Goal: Navigation & Orientation: Find specific page/section

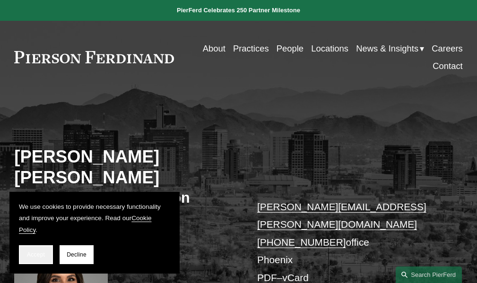
click at [41, 257] on span "Accept" at bounding box center [36, 254] width 18 height 7
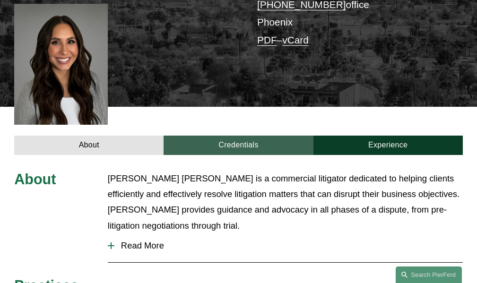
scroll to position [236, 0]
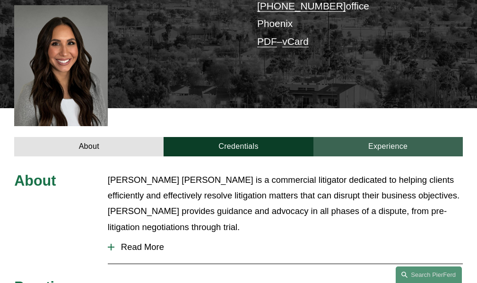
click at [390, 137] on link "Experience" at bounding box center [387, 146] width 149 height 19
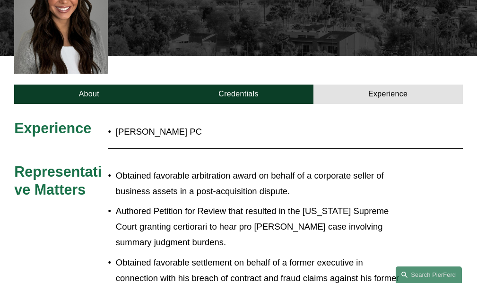
scroll to position [283, 0]
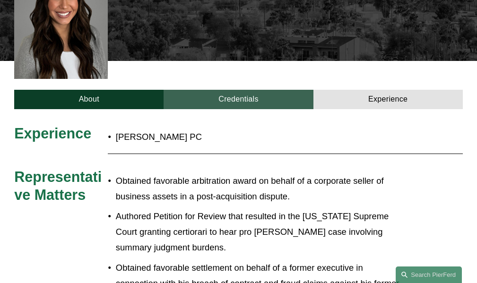
click at [253, 90] on link "Credentials" at bounding box center [237, 99] width 149 height 19
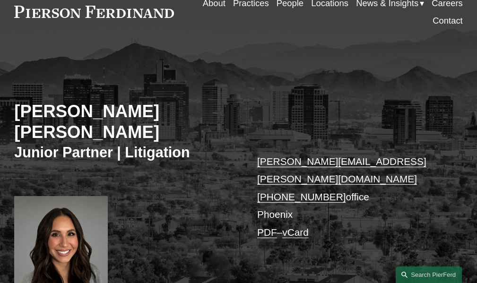
scroll to position [0, 0]
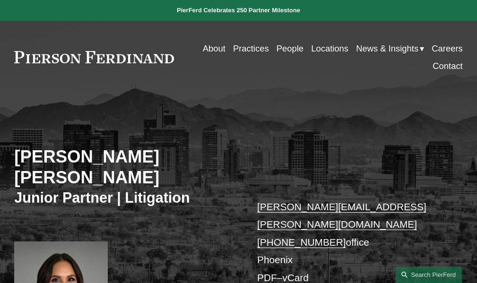
click at [285, 49] on link "People" at bounding box center [289, 48] width 27 height 17
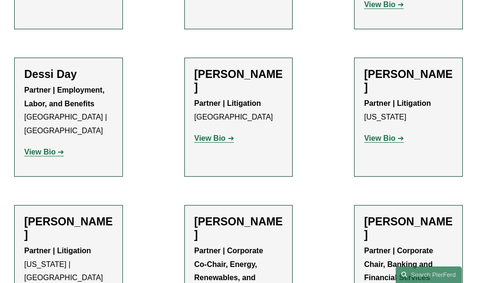
scroll to position [3591, 0]
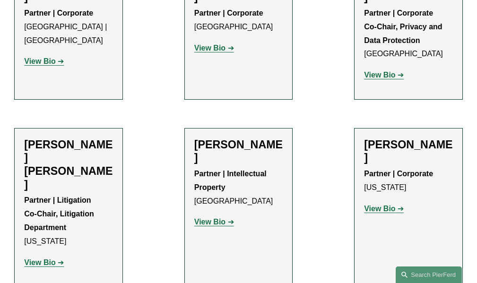
scroll to position [1559, 0]
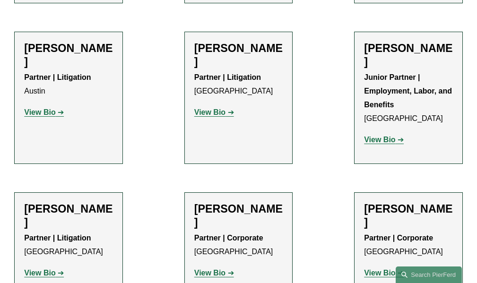
scroll to position [2315, 0]
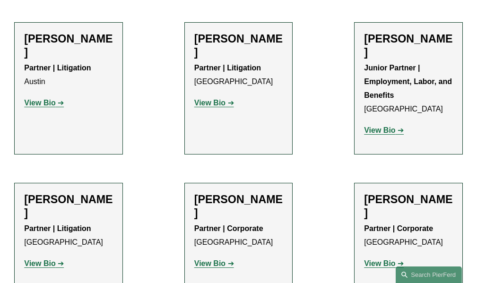
click at [212, 259] on strong "View Bio" at bounding box center [209, 263] width 31 height 8
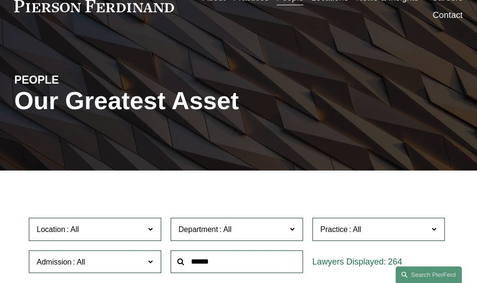
scroll to position [0, 0]
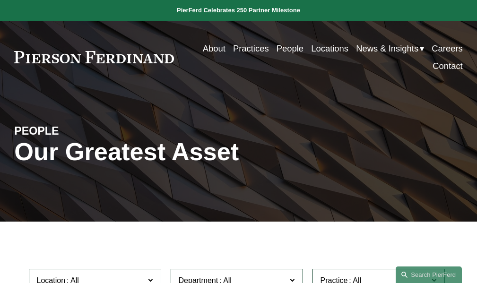
click at [323, 42] on link "Locations" at bounding box center [329, 48] width 37 height 17
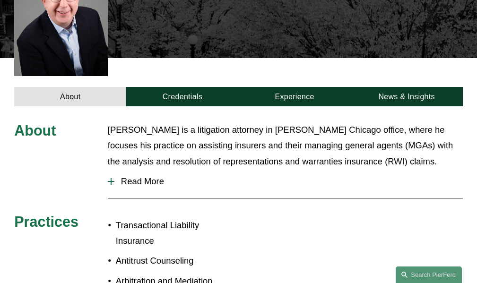
scroll to position [320, 0]
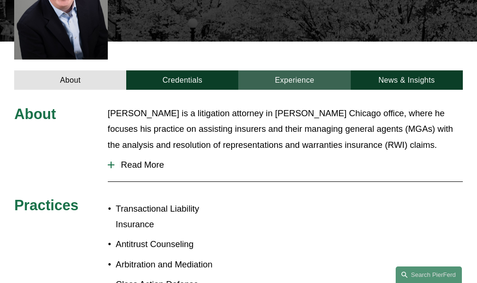
click at [302, 70] on link "Experience" at bounding box center [294, 79] width 112 height 19
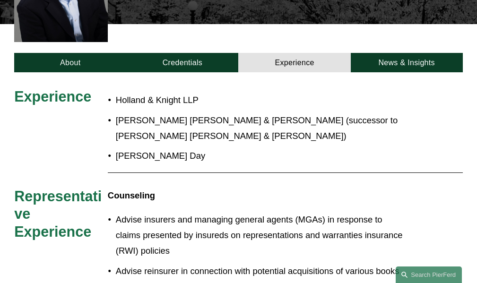
scroll to position [339, 0]
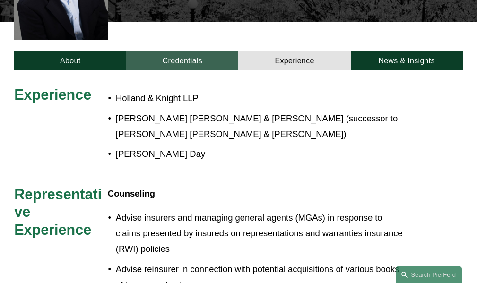
click at [194, 52] on link "Credentials" at bounding box center [182, 60] width 112 height 19
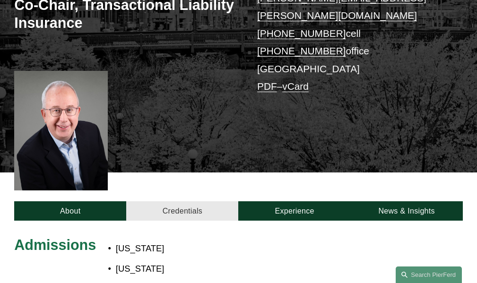
scroll to position [0, 0]
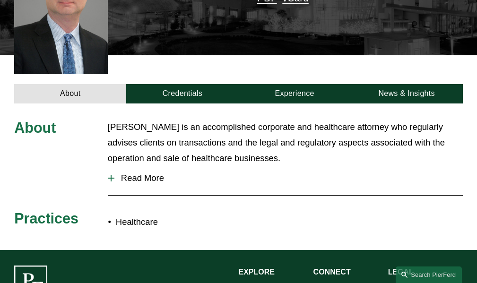
scroll to position [284, 0]
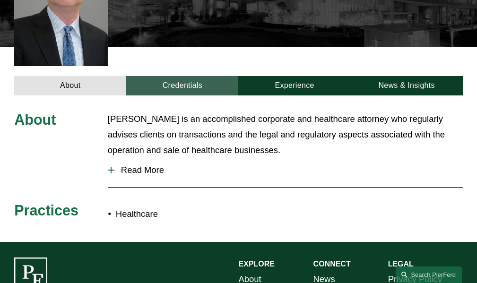
click at [177, 76] on link "Credentials" at bounding box center [182, 85] width 112 height 19
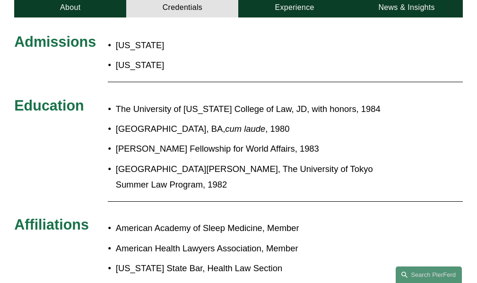
scroll to position [379, 0]
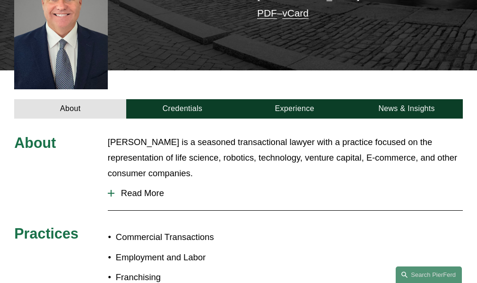
scroll to position [215, 0]
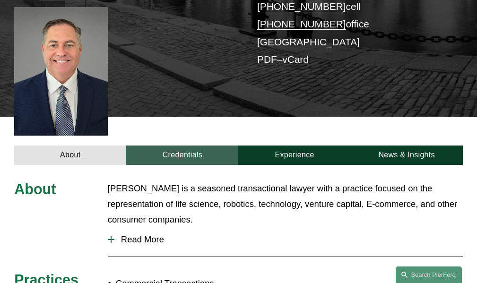
click at [195, 146] on link "Credentials" at bounding box center [182, 155] width 112 height 19
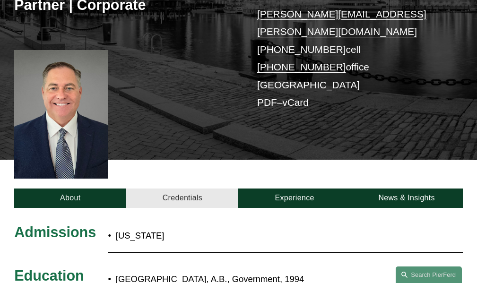
scroll to position [168, 0]
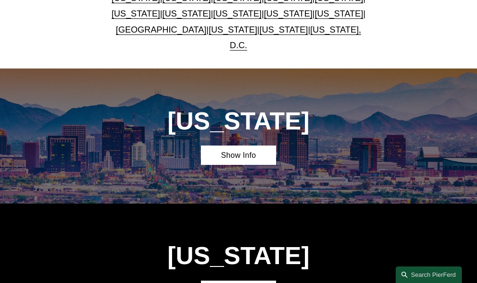
scroll to position [331, 0]
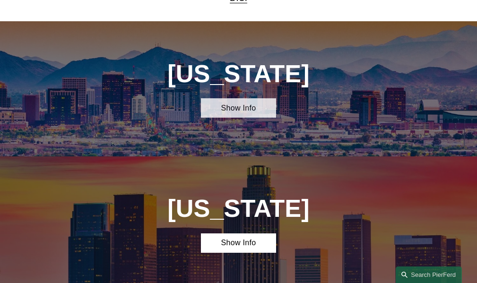
click at [237, 98] on link "Show Info" at bounding box center [238, 107] width 75 height 19
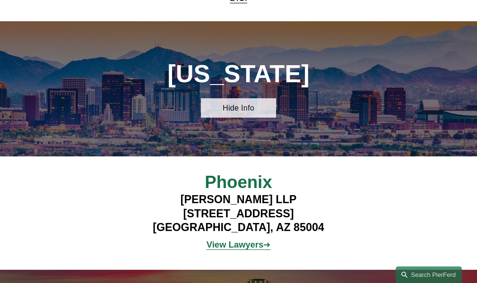
click at [237, 98] on link "Hide Info" at bounding box center [238, 107] width 75 height 19
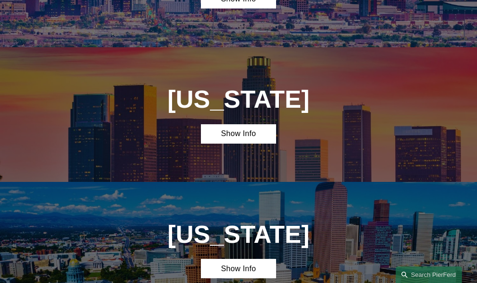
scroll to position [472, 0]
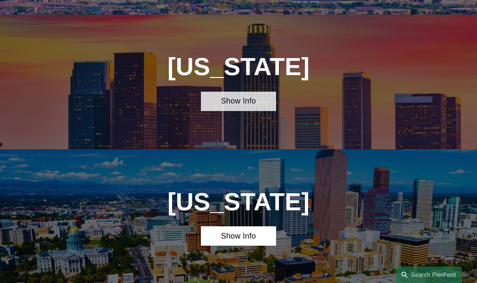
click at [238, 93] on link "Show Info" at bounding box center [238, 101] width 75 height 19
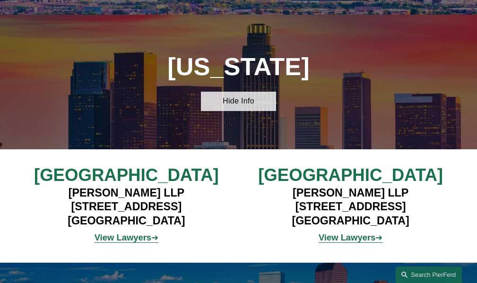
scroll to position [520, 0]
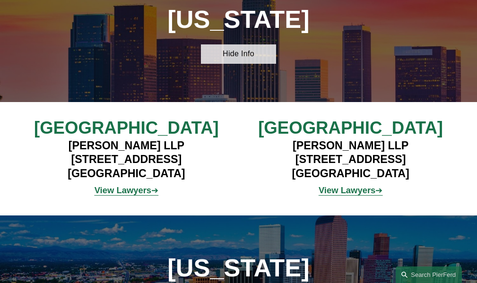
click at [235, 44] on link "Hide Info" at bounding box center [238, 53] width 75 height 19
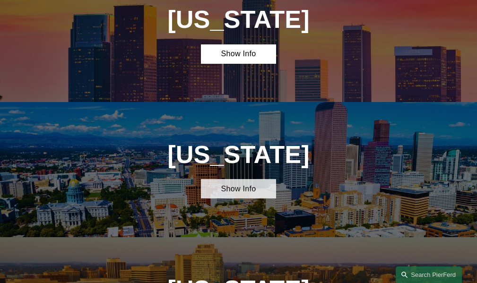
click at [244, 184] on link "Show Info" at bounding box center [238, 188] width 75 height 19
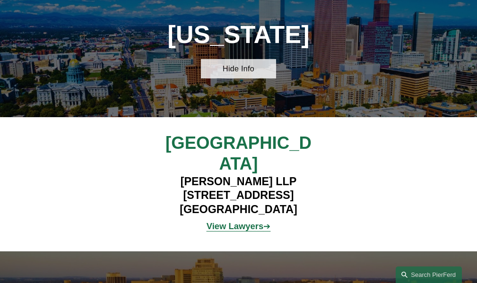
scroll to position [661, 0]
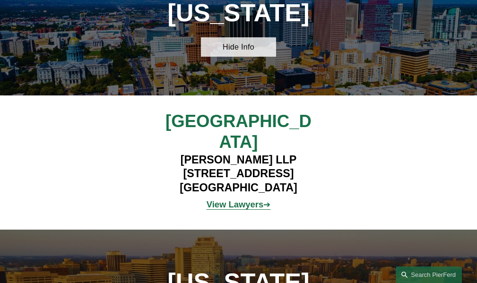
click at [232, 41] on link "Hide Info" at bounding box center [238, 46] width 75 height 19
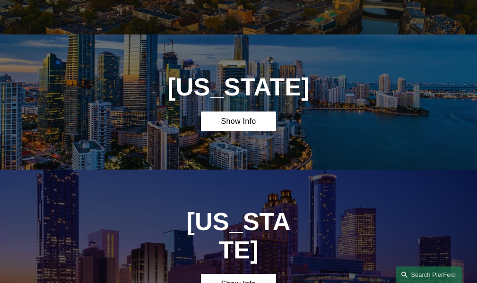
scroll to position [898, 0]
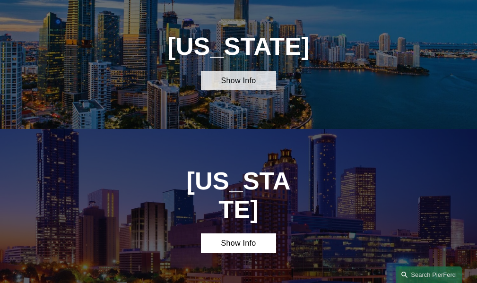
click at [250, 72] on link "Show Info" at bounding box center [238, 80] width 75 height 19
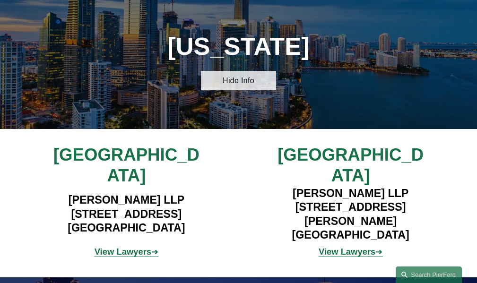
click at [250, 72] on link "Hide Info" at bounding box center [238, 80] width 75 height 19
